Goal: Use online tool/utility: Utilize a website feature to perform a specific function

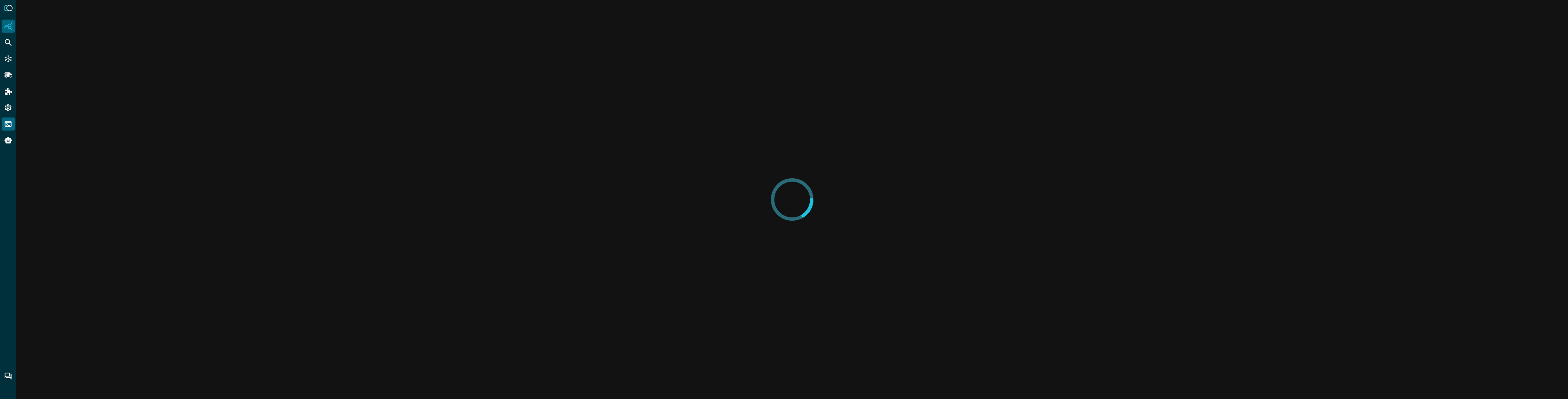
click at [10, 123] on icon "FSQL" at bounding box center [8, 123] width 8 height 8
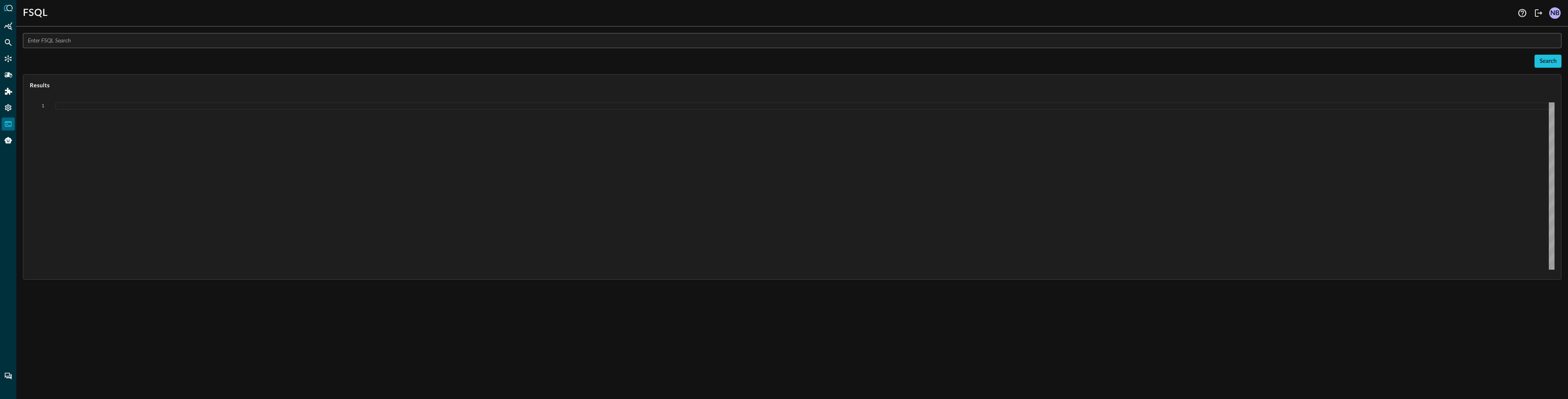
click at [76, 41] on input "text" at bounding box center [795, 40] width 1534 height 15
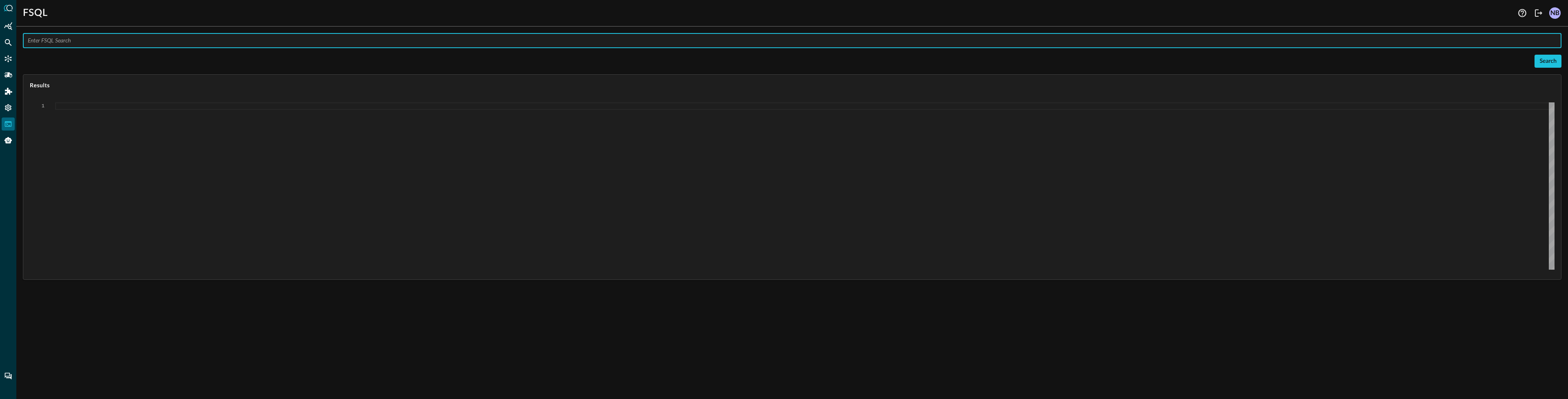
paste input "QUERY detection_finding.:depth(2).** AFTER 24hrs"
click at [122, 40] on input "QUERY detection_finding.:depth(2).** AFTER 24hrs" at bounding box center [795, 40] width 1534 height 15
type input "QUERY detection_finding.device.hostname AFTER 24hrs"
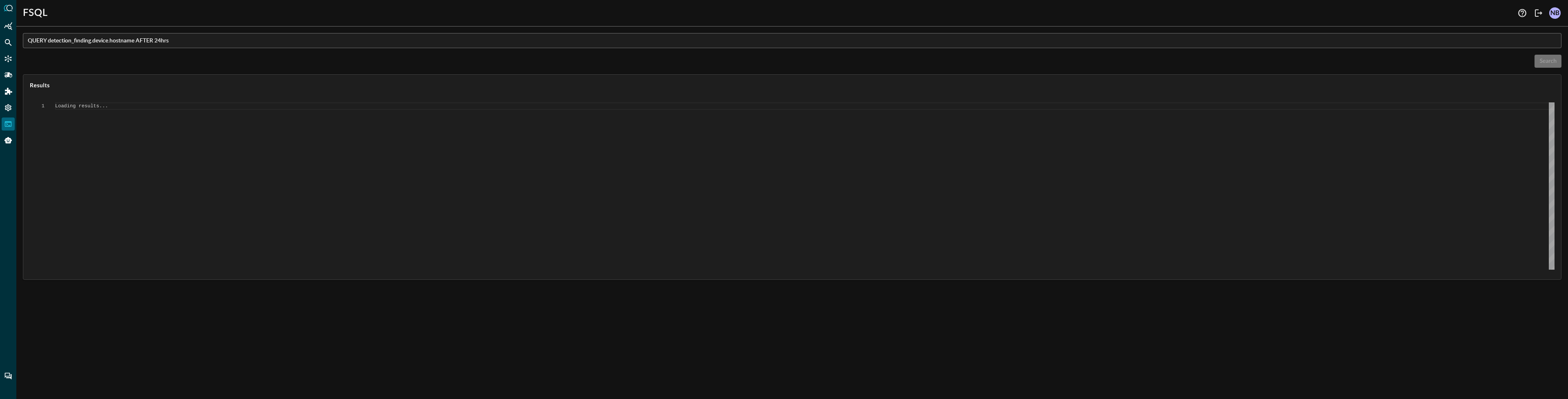
type textarea "{ "response": [ { "status": "connected" }, { "command": "QUERY" }, { "search_id…"
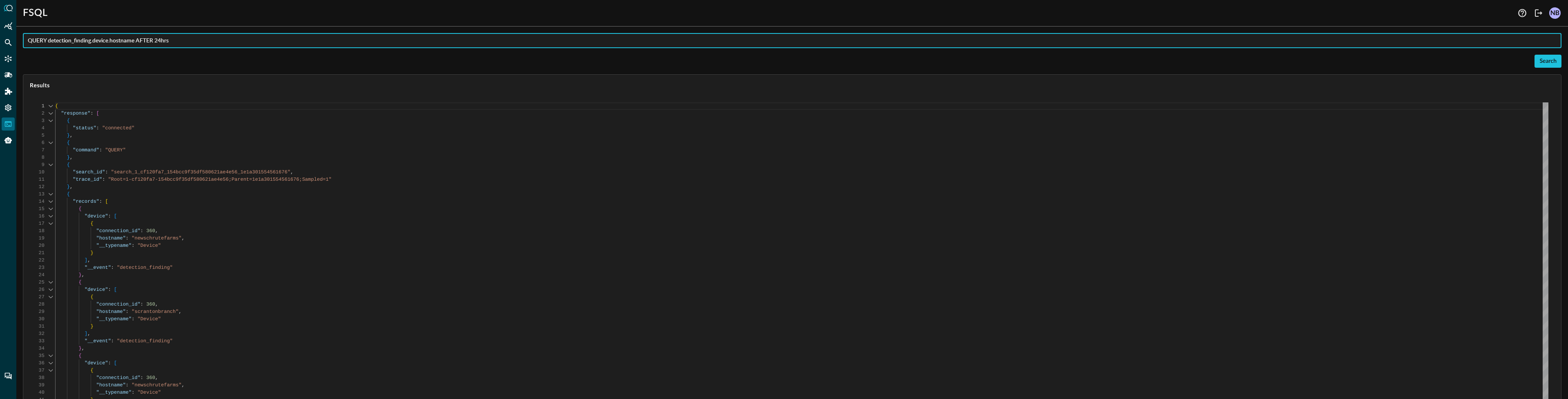
scroll to position [74, 0]
type input "QUERY detection_findings.%ip AFTER 24hrs"
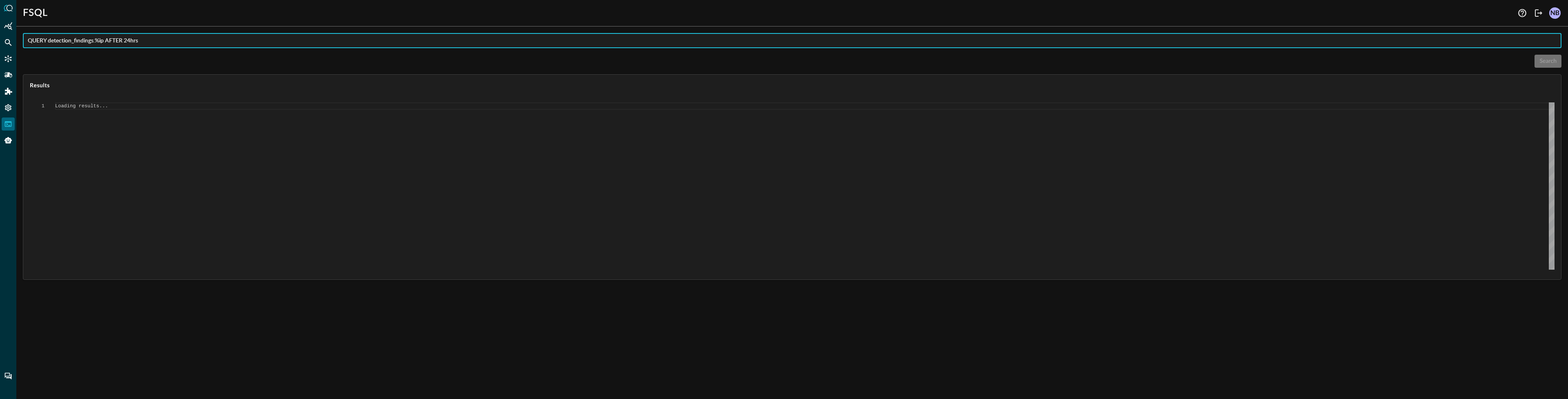
scroll to position [0, 0]
type textarea "{ "response": [ { "status": "connected" }, { "error": "Failed to execute comman…"
click at [93, 42] on input "QUERY detection_findings.%ip AFTER 24hrs" at bounding box center [795, 40] width 1534 height 15
type input "QUERY detection_finding.%ip AFTER 24hrs"
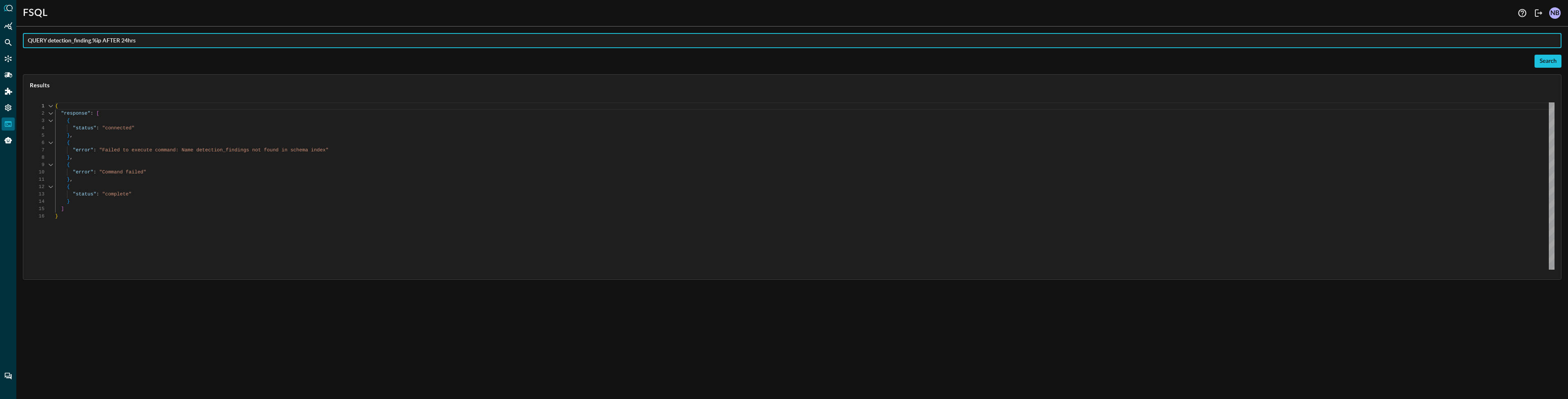
type textarea "Loading results..."
